Goal: Task Accomplishment & Management: Complete application form

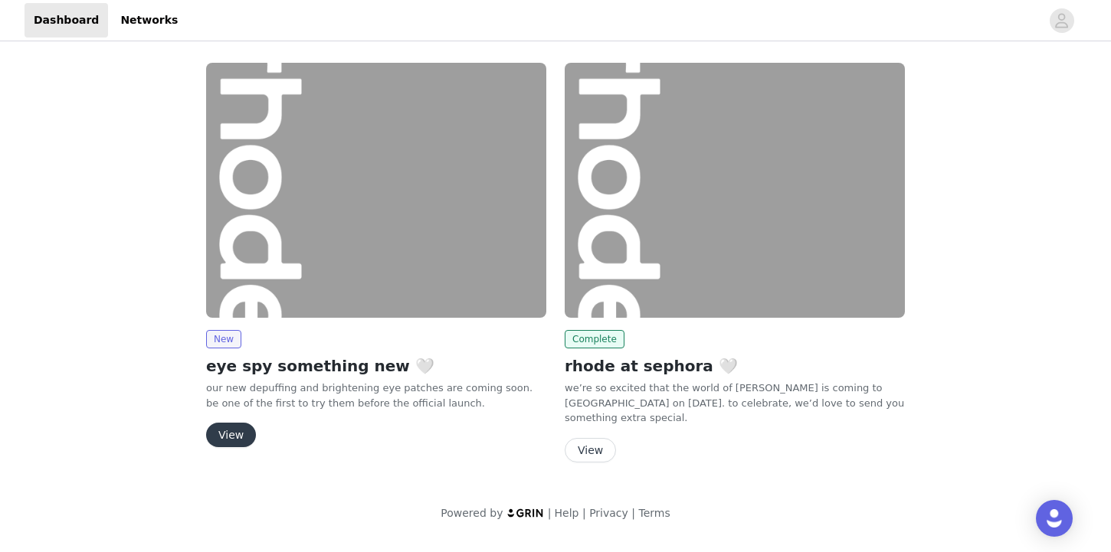
click at [239, 430] on button "View" at bounding box center [231, 435] width 50 height 25
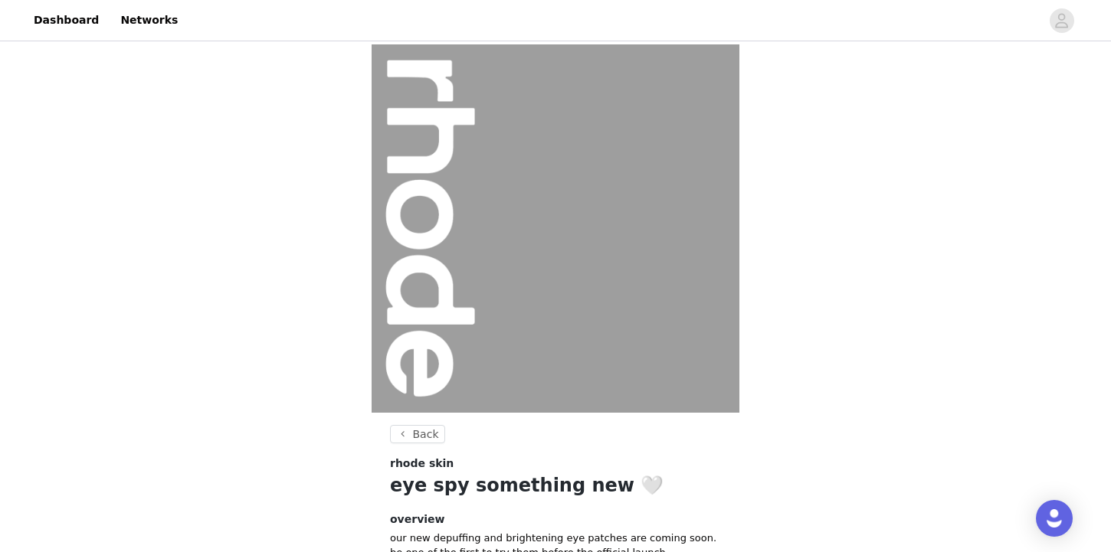
scroll to position [159, 0]
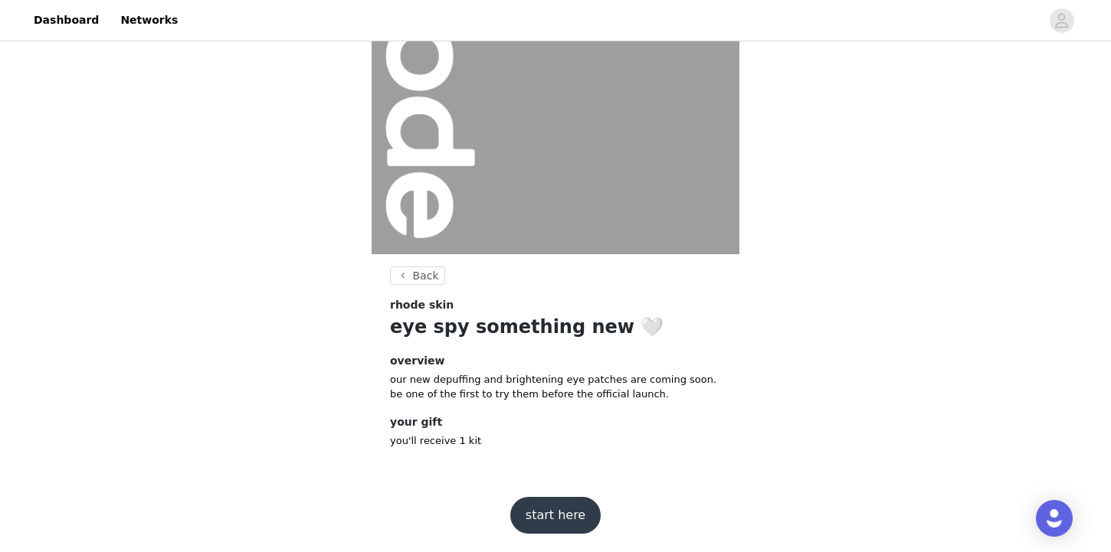
click at [540, 518] on button "start here" at bounding box center [555, 515] width 90 height 37
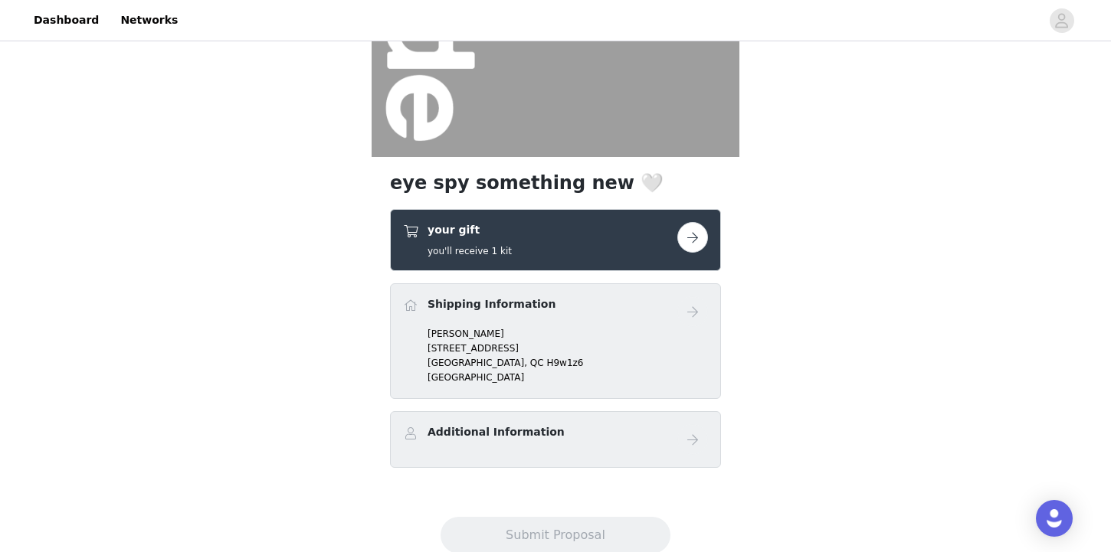
scroll to position [259, 0]
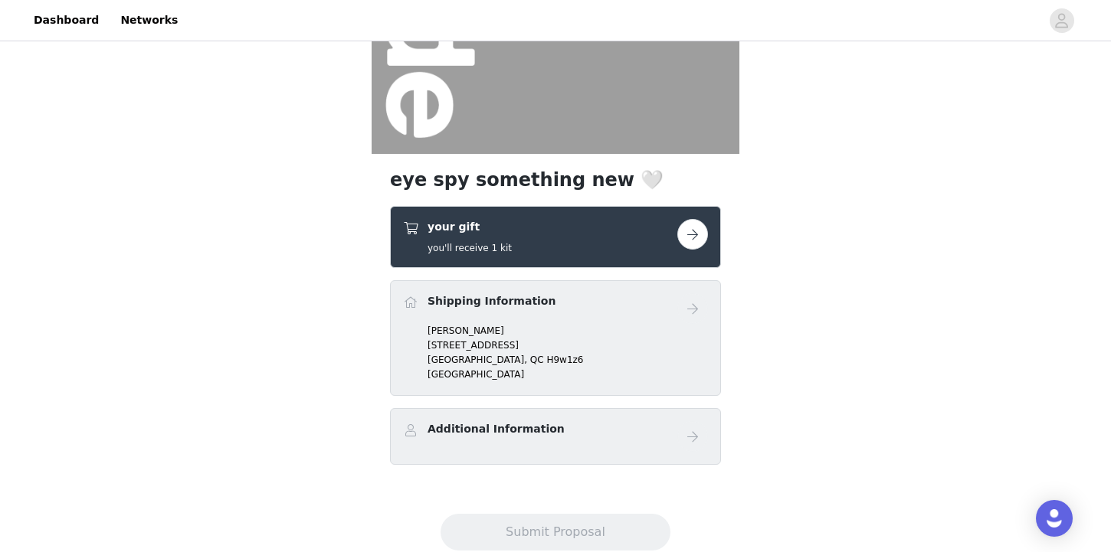
click at [702, 224] on button "button" at bounding box center [692, 234] width 31 height 31
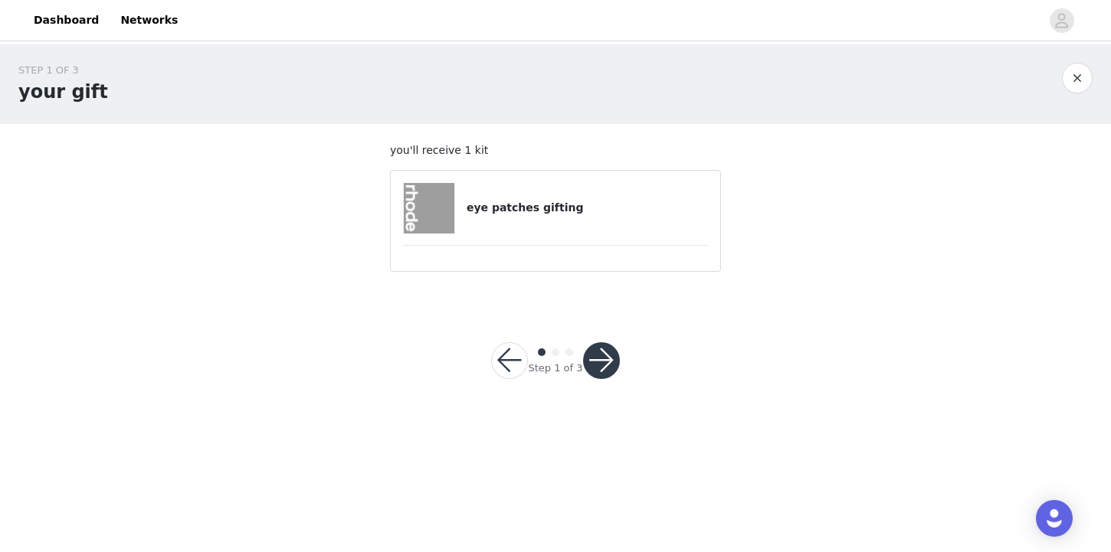
click at [596, 356] on button "button" at bounding box center [601, 360] width 37 height 37
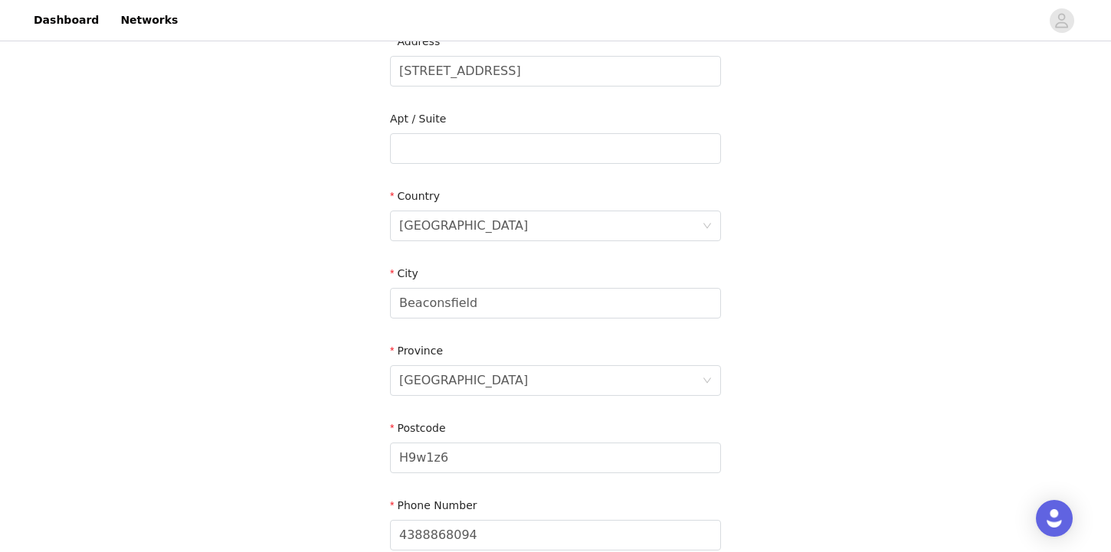
scroll to position [283, 0]
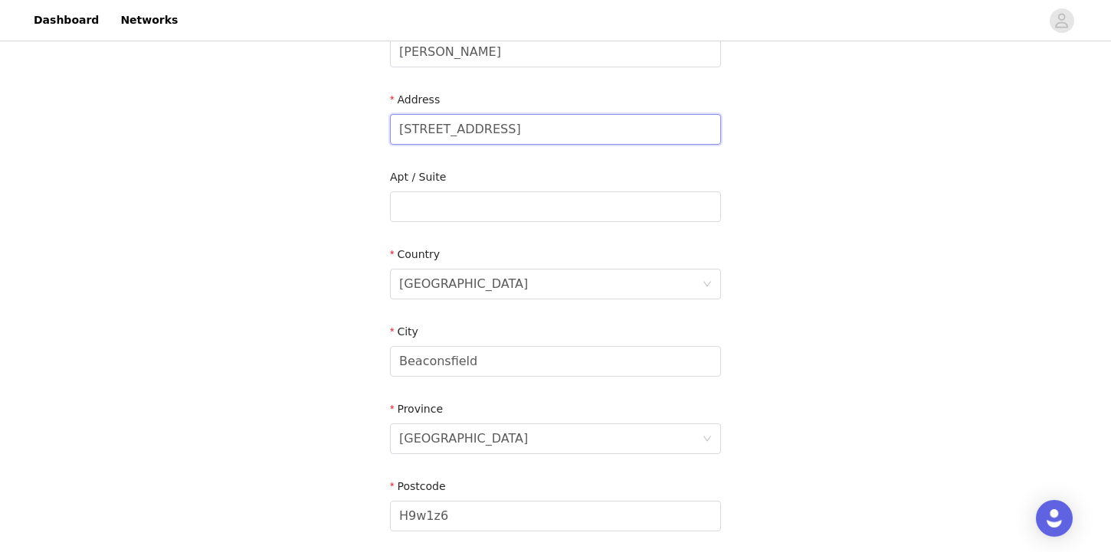
click at [421, 133] on input "[STREET_ADDRESS]" at bounding box center [555, 129] width 331 height 31
type input "[STREET_ADDRESS]"
click at [810, 167] on div "STEP 2 OF 3 Shipping Information Email [PERSON_NAME][EMAIL_ADDRESS][PERSON_NAME…" at bounding box center [555, 207] width 1111 height 890
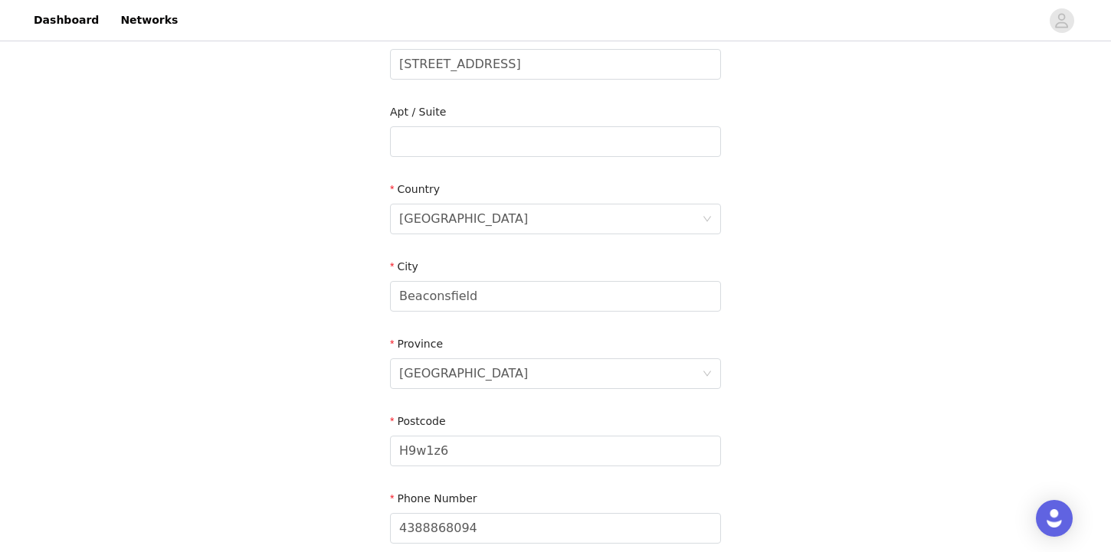
scroll to position [492, 0]
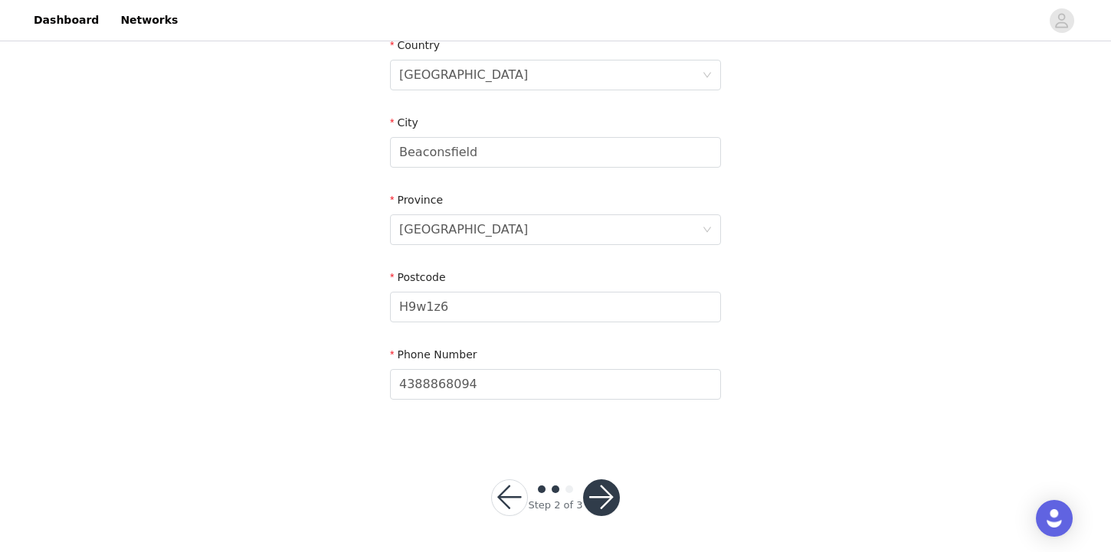
click at [605, 506] on button "button" at bounding box center [601, 498] width 37 height 37
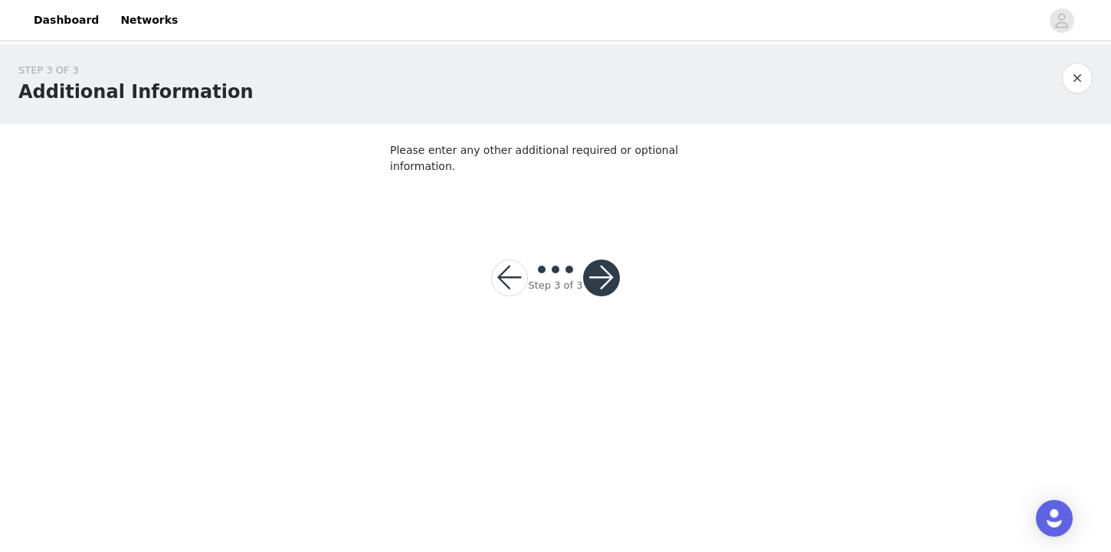
click at [598, 260] on button "button" at bounding box center [601, 278] width 37 height 37
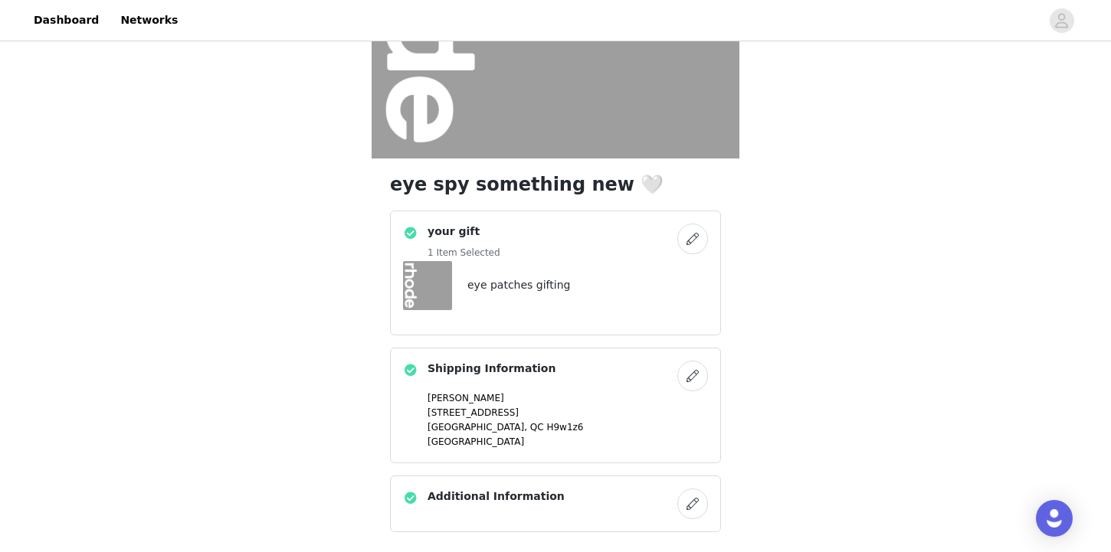
scroll to position [363, 0]
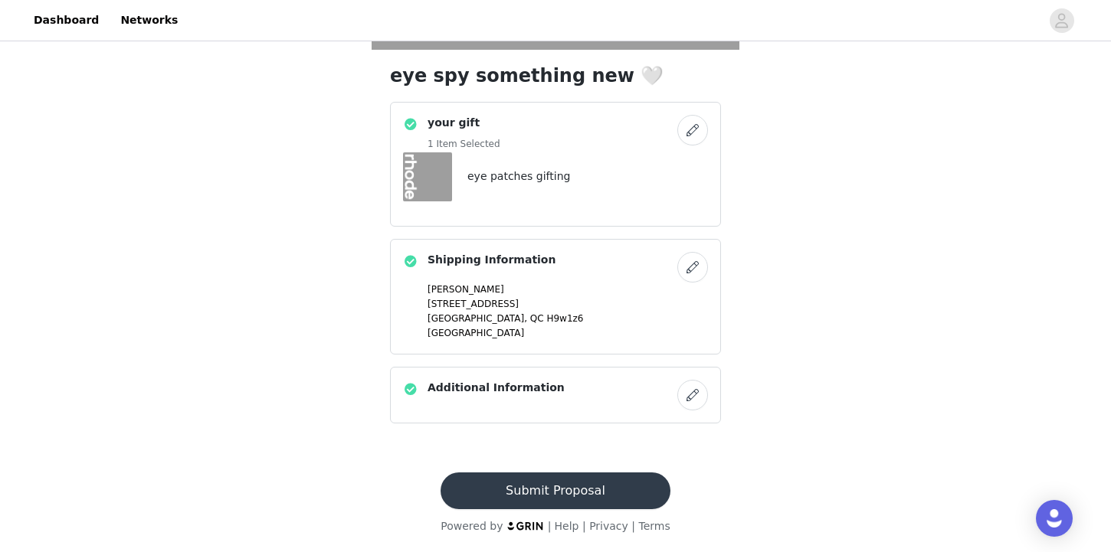
click at [547, 489] on button "Submit Proposal" at bounding box center [554, 491] width 229 height 37
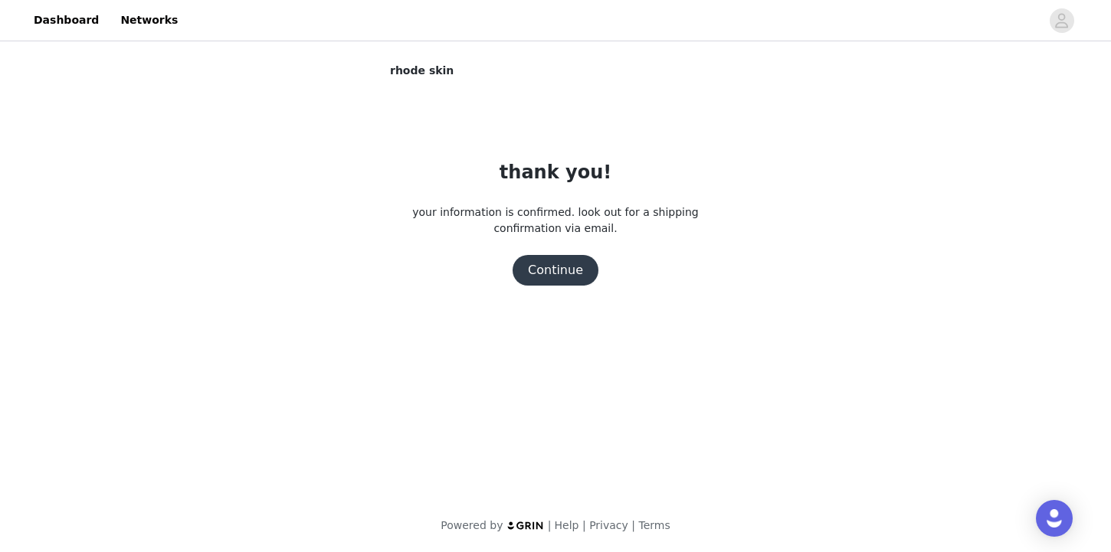
click at [560, 277] on button "Continue" at bounding box center [555, 270] width 86 height 31
